Goal: Contribute content: Contribute content

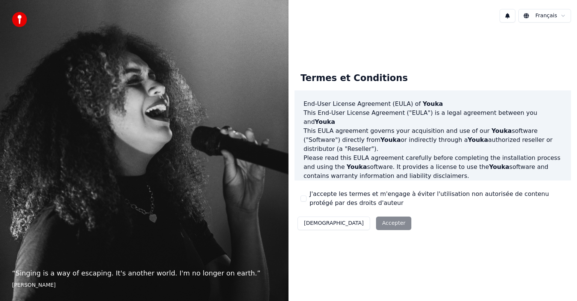
click at [354, 229] on div "Décliner Accepter" at bounding box center [355, 224] width 120 height 20
click at [353, 223] on div "Décliner Accepter" at bounding box center [355, 224] width 120 height 20
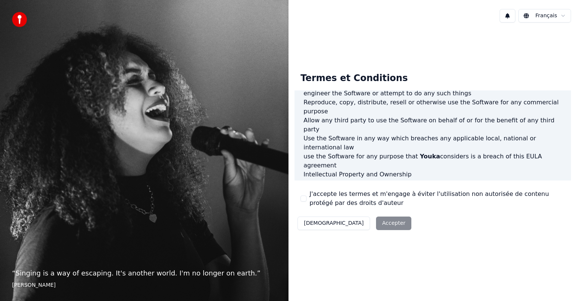
scroll to position [406, 0]
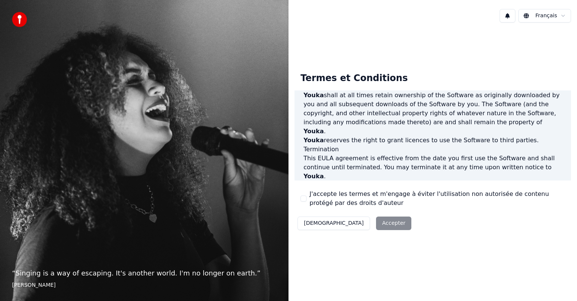
click at [308, 198] on div "J'accepte les termes et m'engage à éviter l'utilisation non autorisée de conten…" at bounding box center [433, 199] width 265 height 18
click at [302, 197] on button "J'accepte les termes et m'engage à éviter l'utilisation non autorisée de conten…" at bounding box center [304, 199] width 6 height 6
click at [376, 225] on button "Accepter" at bounding box center [393, 224] width 35 height 14
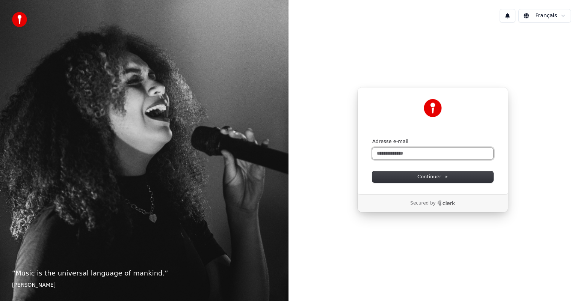
click at [388, 152] on input "Adresse e-mail" at bounding box center [433, 153] width 121 height 11
click at [427, 174] on span "Continuer" at bounding box center [433, 177] width 31 height 7
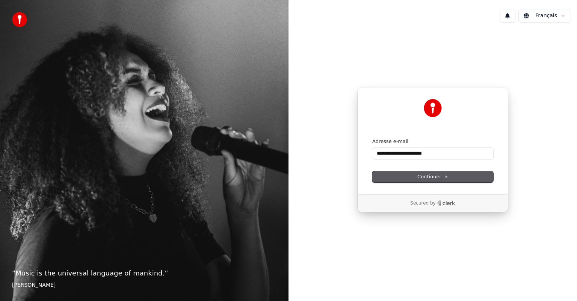
type input "**********"
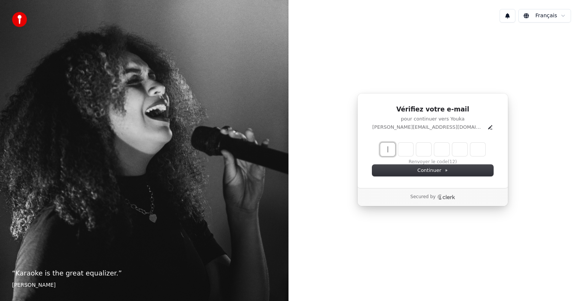
click at [386, 143] on input "Enter verification code" at bounding box center [440, 150] width 120 height 14
type input "******"
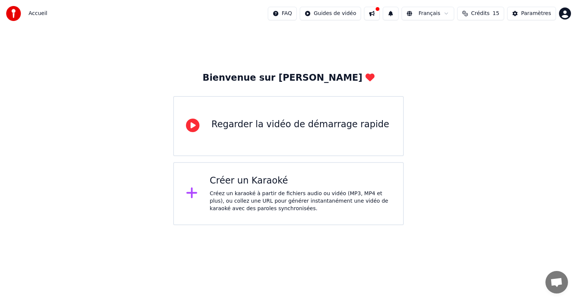
click at [195, 128] on icon at bounding box center [193, 126] width 14 height 14
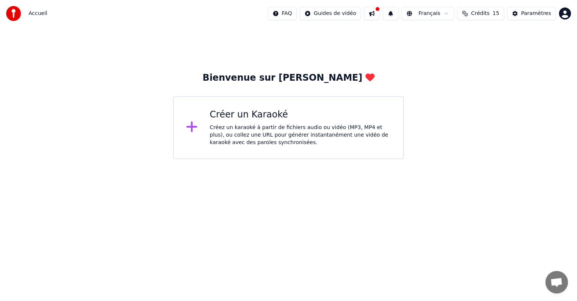
click at [218, 112] on div "Créer un Karaoké" at bounding box center [301, 115] width 182 height 12
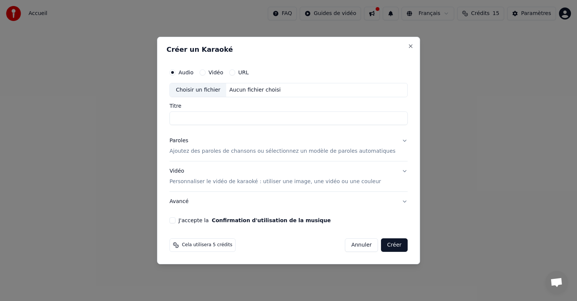
click at [212, 91] on div "Choisir un fichier" at bounding box center [198, 90] width 56 height 14
type input "**********"
click at [303, 151] on p "Ajoutez des paroles de chansons ou sélectionnez un modèle de paroles automatiqu…" at bounding box center [283, 152] width 226 height 8
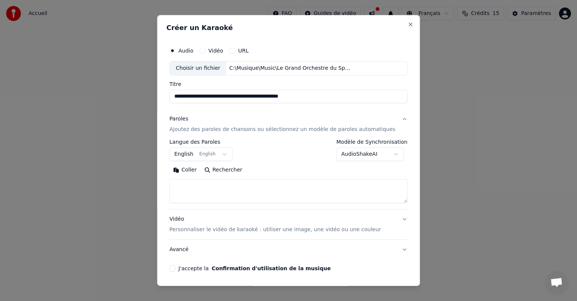
click at [230, 155] on body "**********" at bounding box center [288, 79] width 577 height 159
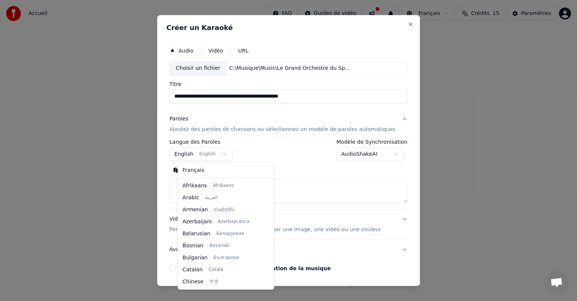
scroll to position [60, 0]
select select "**"
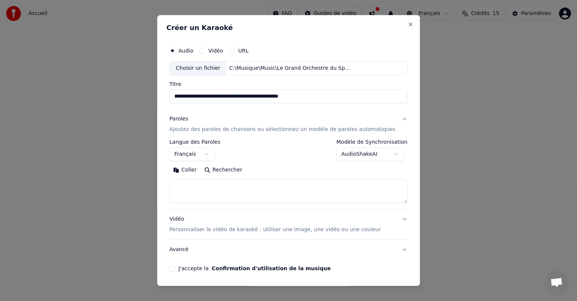
click at [380, 153] on body "**********" at bounding box center [288, 79] width 577 height 159
click at [232, 169] on button "Rechercher" at bounding box center [223, 170] width 45 height 12
click at [215, 168] on button "Rechercher" at bounding box center [223, 170] width 45 height 12
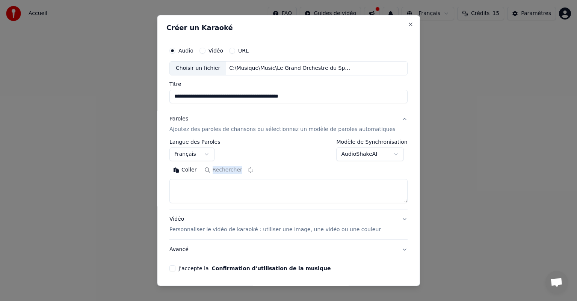
click at [215, 168] on div "Coller Rechercher" at bounding box center [289, 170] width 238 height 12
click at [194, 168] on button "Coller" at bounding box center [185, 170] width 31 height 12
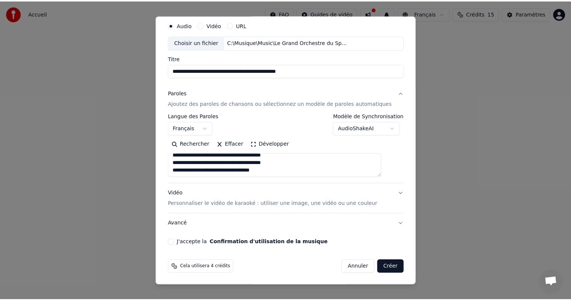
scroll to position [26, 0]
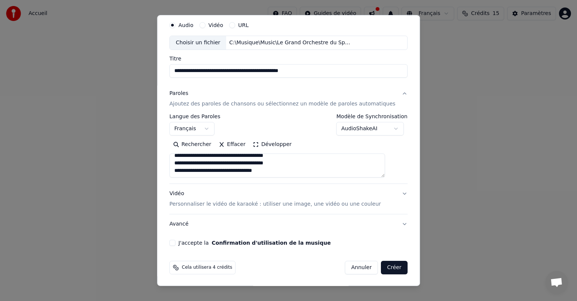
click at [176, 244] on button "J'accepte la Confirmation d'utilisation de la musique" at bounding box center [173, 243] width 6 height 6
click at [382, 268] on button "Créer" at bounding box center [395, 268] width 26 height 14
type textarea "**********"
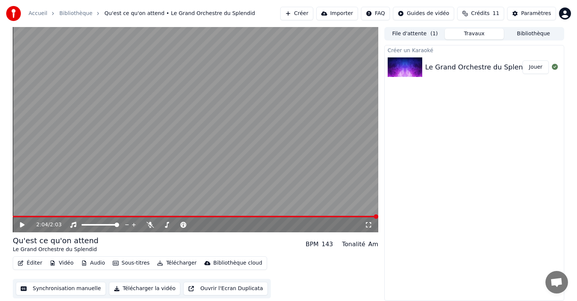
click at [20, 226] on icon at bounding box center [22, 225] width 5 height 5
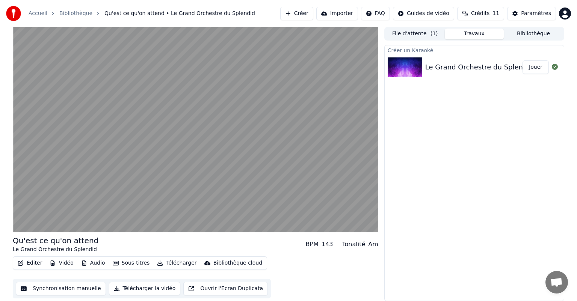
click at [47, 287] on button "Synchronisation manuelle" at bounding box center [61, 289] width 90 height 14
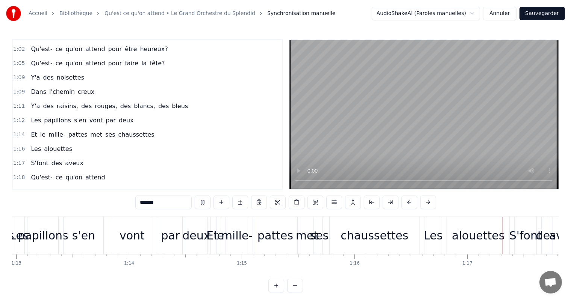
scroll to position [131, 0]
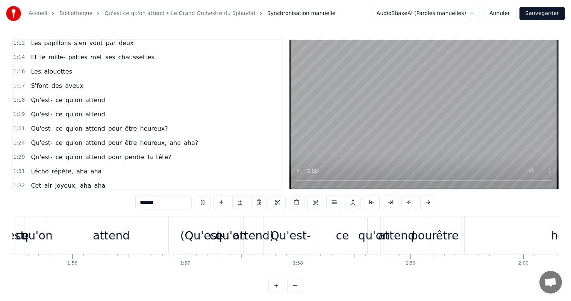
click at [358, 147] on video at bounding box center [423, 114] width 269 height 149
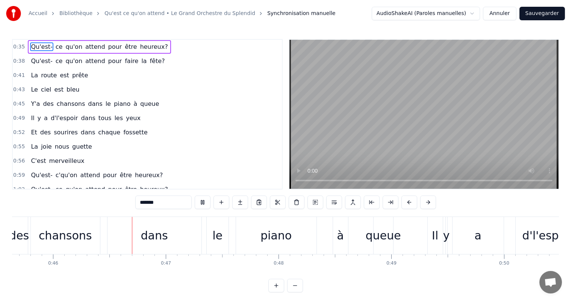
scroll to position [0, 5168]
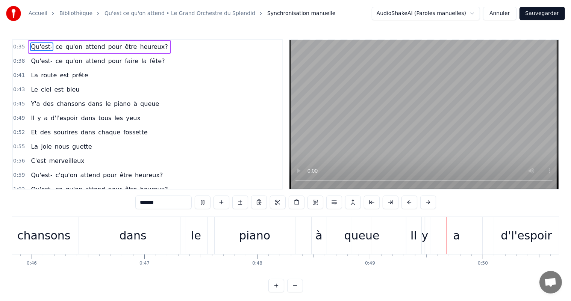
drag, startPoint x: 274, startPoint y: 77, endPoint x: 277, endPoint y: 92, distance: 15.6
click at [277, 92] on div "0:35 Qu'est- ce qu'on attend pour être heureux? 0:38 Qu'est- ce qu'on attend po…" at bounding box center [147, 114] width 271 height 151
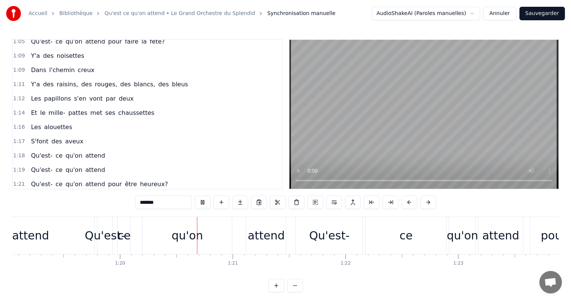
scroll to position [0, 9004]
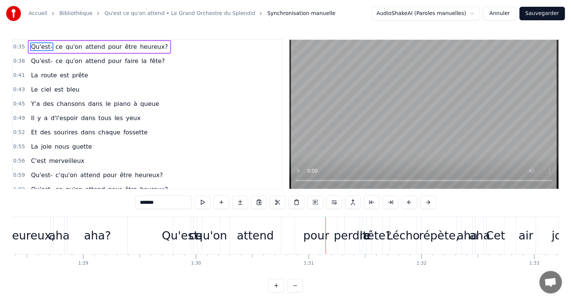
drag, startPoint x: 274, startPoint y: 83, endPoint x: 288, endPoint y: 101, distance: 22.6
click at [288, 103] on div "0:35 Qu'est- ce qu'on attend pour être heureux? 0:38 Qu'est- ce qu'on attend po…" at bounding box center [285, 114] width 547 height 151
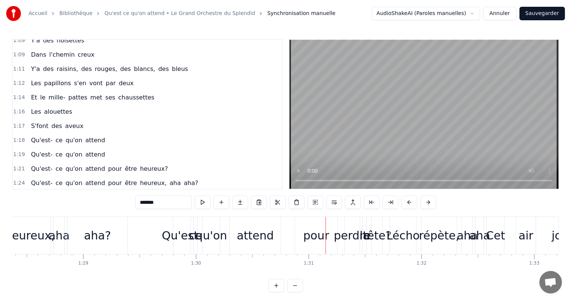
scroll to position [118, 0]
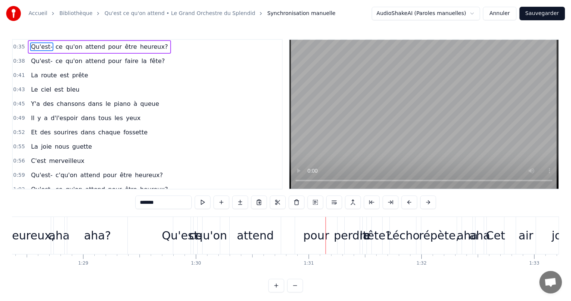
drag, startPoint x: 326, startPoint y: 224, endPoint x: 206, endPoint y: 221, distance: 120.3
click at [206, 221] on div "Qu'est- ce qu'on attend pour perdre la tête?" at bounding box center [278, 235] width 211 height 37
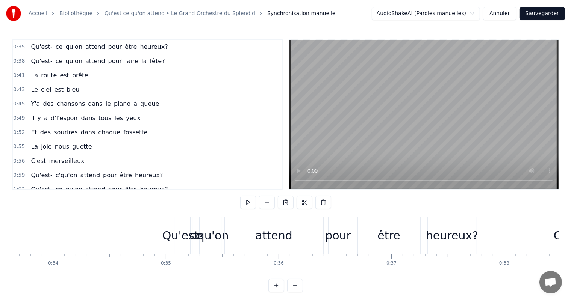
scroll to position [0, 3660]
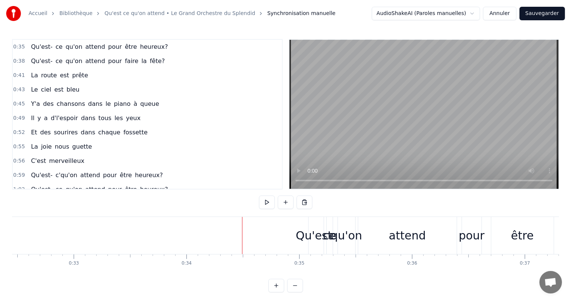
drag, startPoint x: 209, startPoint y: 256, endPoint x: 32, endPoint y: 240, distance: 178.1
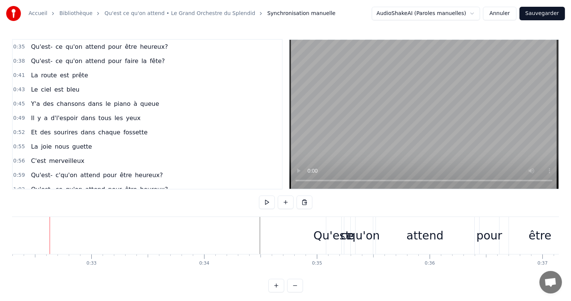
scroll to position [0, 3642]
click at [296, 292] on button at bounding box center [295, 286] width 16 height 14
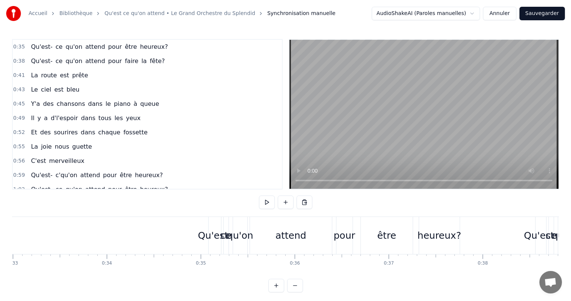
scroll to position [0, 3028]
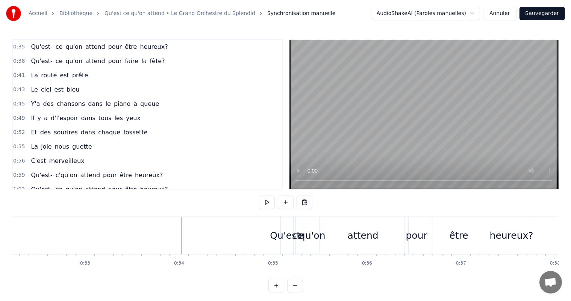
drag, startPoint x: 164, startPoint y: 236, endPoint x: 72, endPoint y: 237, distance: 91.7
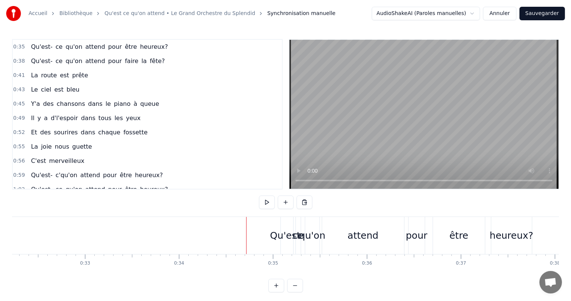
click at [272, 238] on div "Qu'est-" at bounding box center [287, 236] width 34 height 14
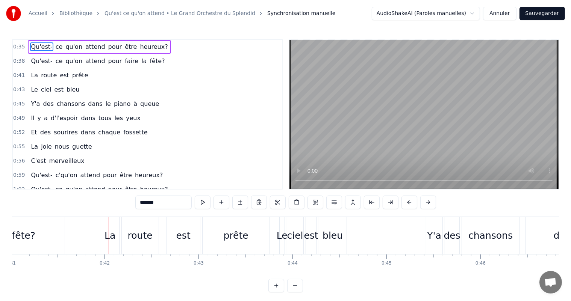
scroll to position [0, 3858]
click at [407, 182] on video at bounding box center [423, 114] width 269 height 149
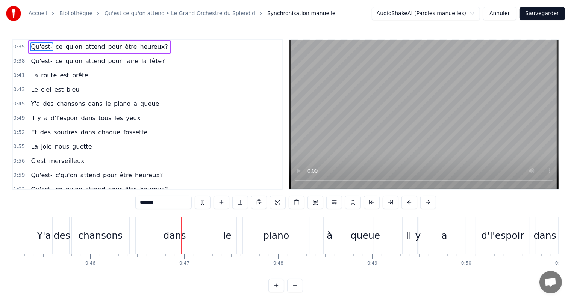
scroll to position [0, 4330]
